Goal: Task Accomplishment & Management: Manage account settings

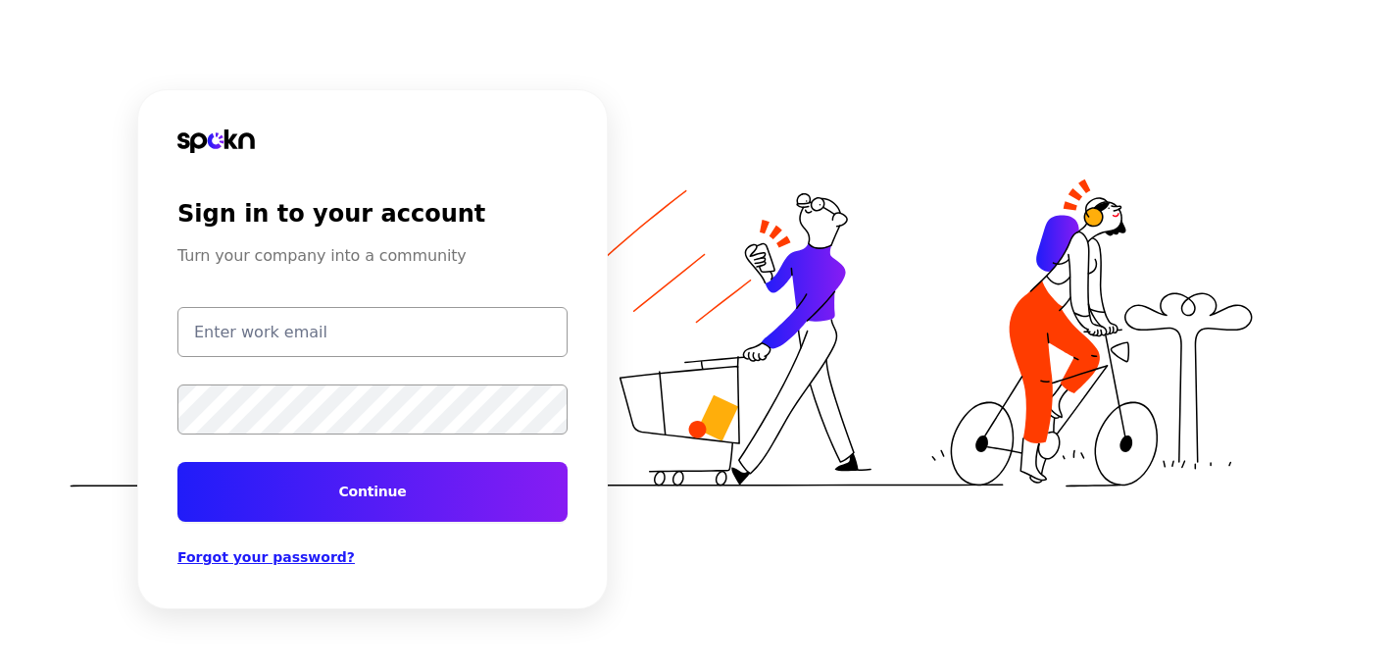
click at [233, 348] on input "email" at bounding box center [372, 332] width 390 height 50
click at [321, 323] on input "email" at bounding box center [372, 332] width 390 height 50
type input "[PERSON_NAME][EMAIL_ADDRESS][PERSON_NAME][DOMAIN_NAME]"
click at [334, 487] on button "Continue" at bounding box center [372, 492] width 390 height 60
click at [177, 462] on button "Continue" at bounding box center [372, 492] width 390 height 60
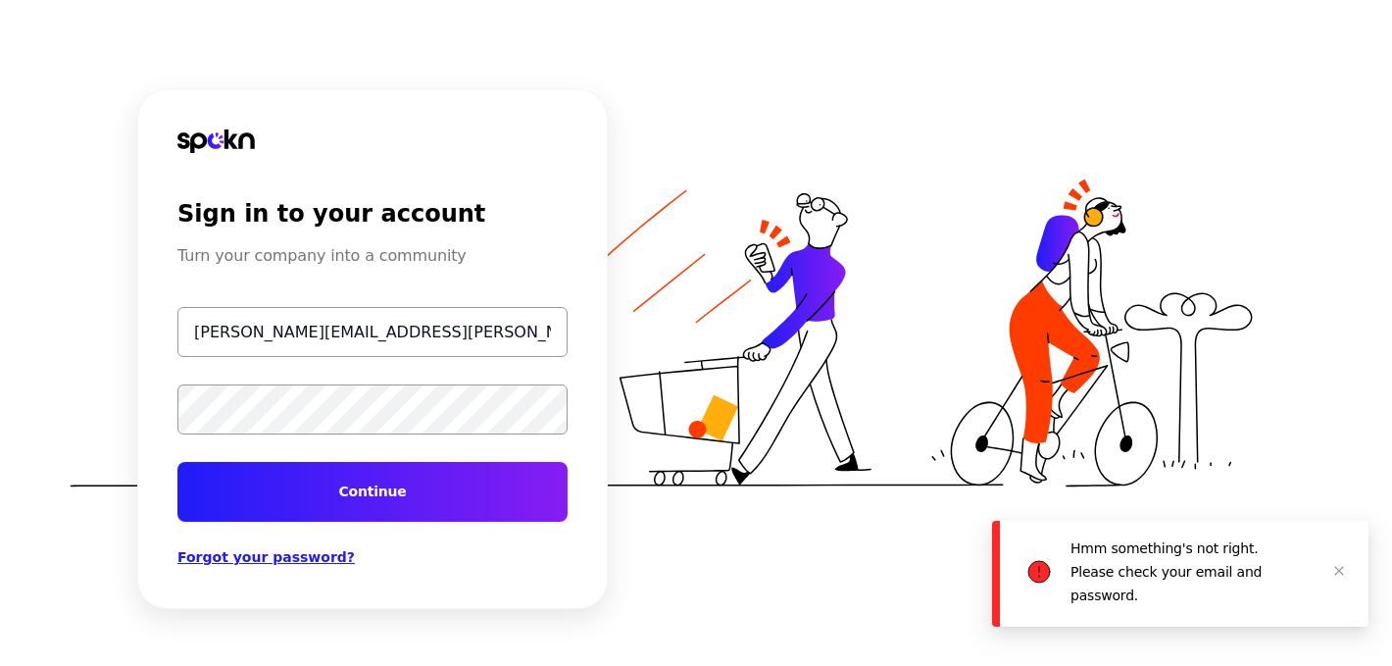
click at [18, 398] on div "Sign in to your account Turn your company into a community [PERSON_NAME][EMAIL_…" at bounding box center [696, 333] width 1392 height 666
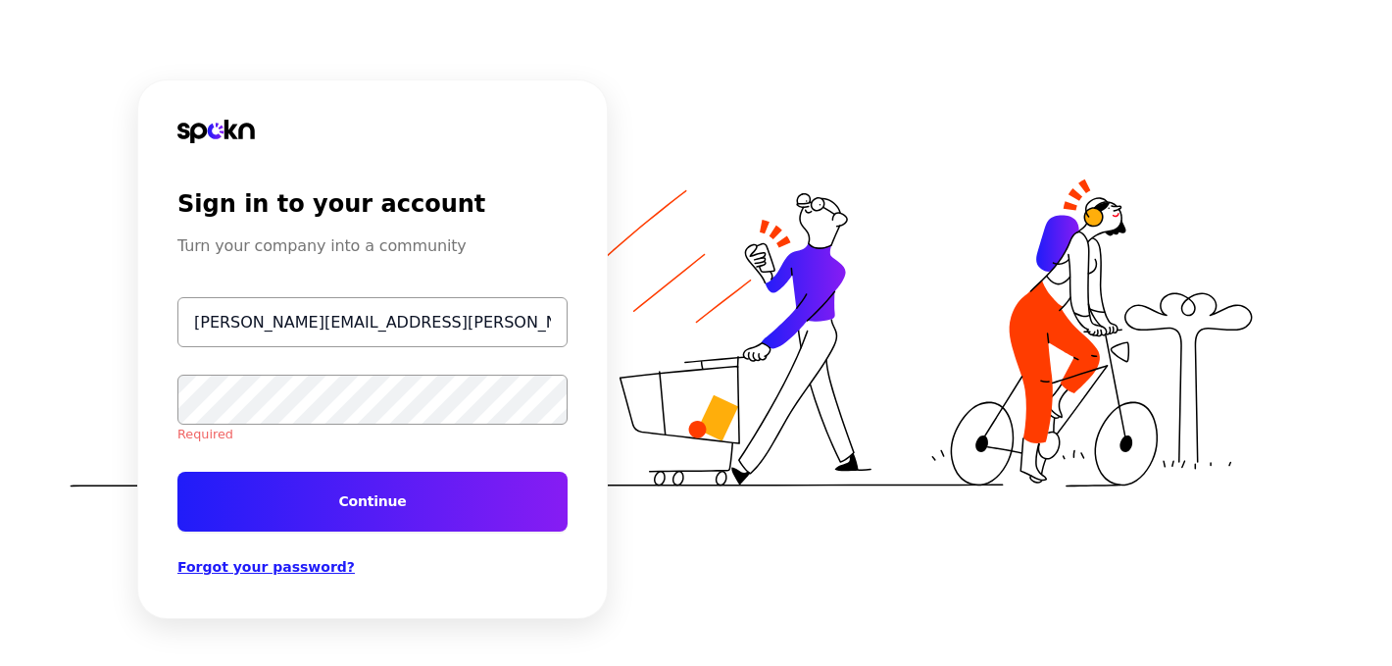
click at [246, 572] on span "Forgot your password?" at bounding box center [265, 567] width 177 height 16
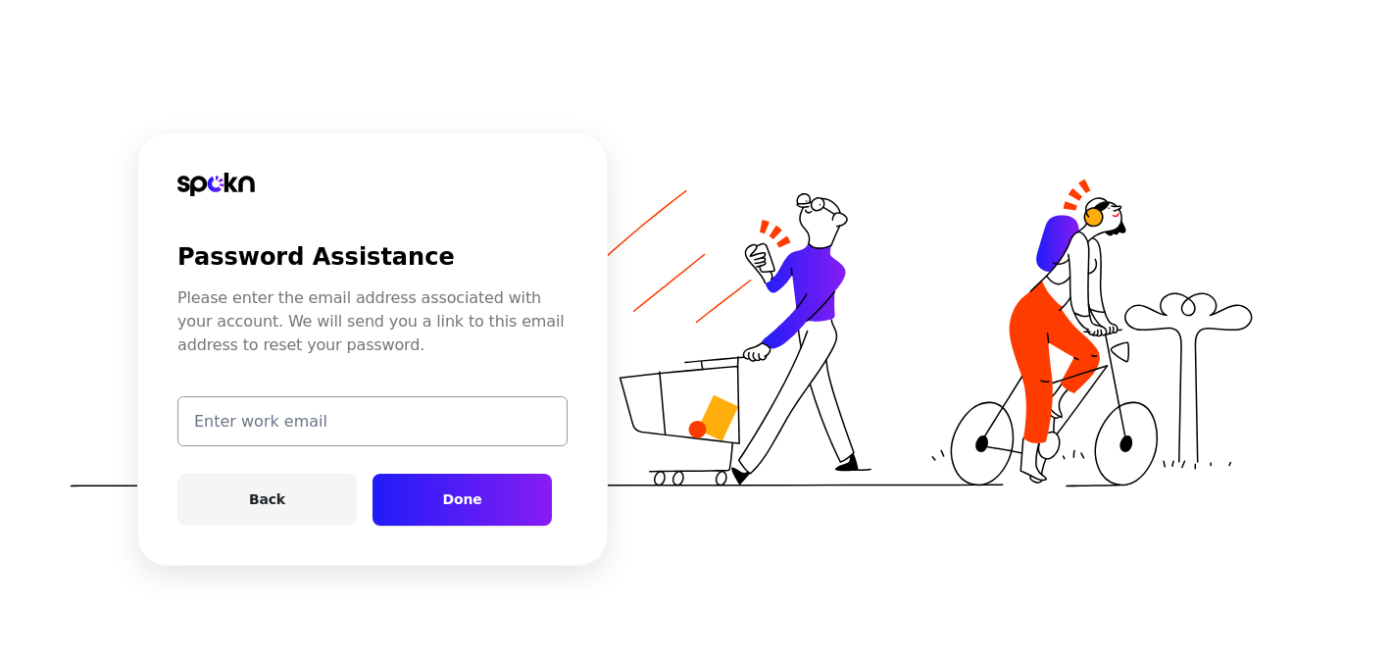
click at [248, 436] on input "email" at bounding box center [372, 421] width 390 height 50
type input "[PERSON_NAME][EMAIL_ADDRESS][PERSON_NAME][DOMAIN_NAME]"
click at [442, 500] on button "Done" at bounding box center [462, 500] width 179 height 52
